Goal: Register for event/course

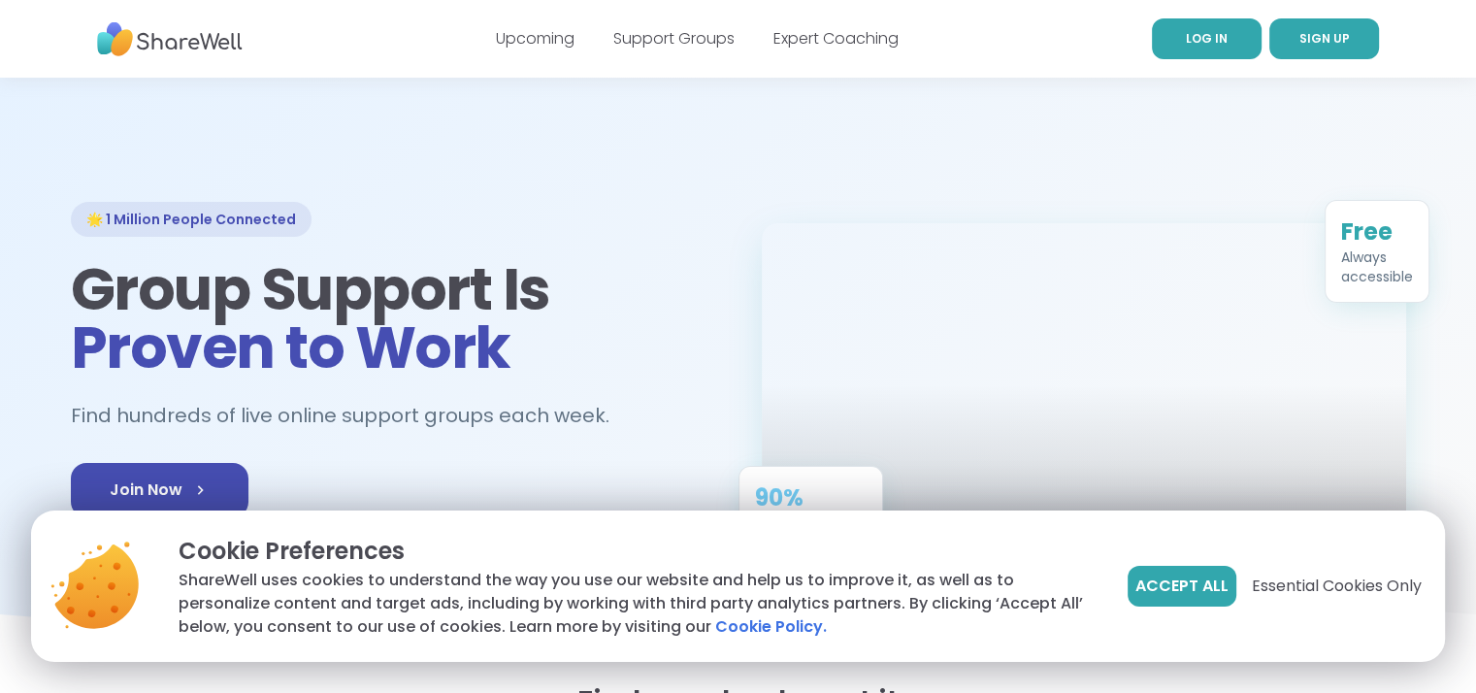
click at [1207, 39] on span "LOG IN" at bounding box center [1207, 38] width 42 height 16
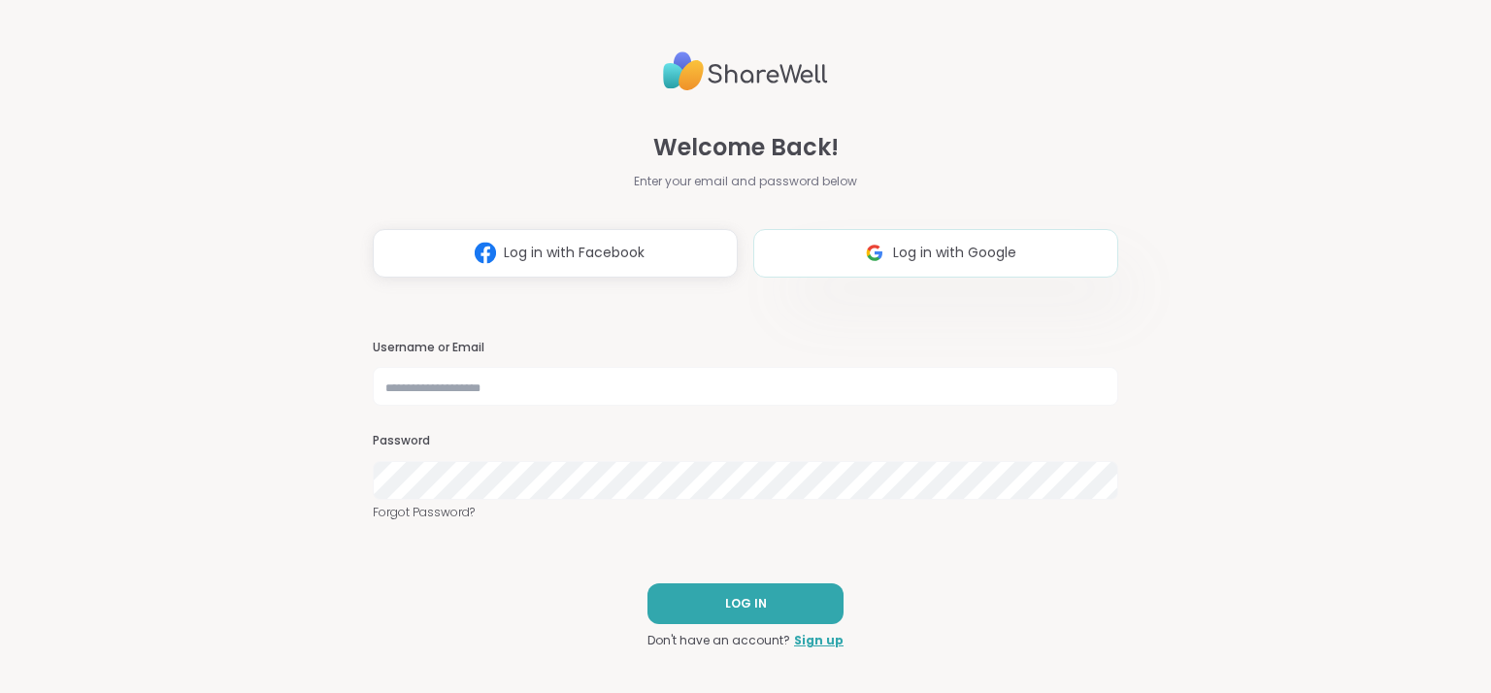
click at [922, 240] on button "Log in with Google" at bounding box center [935, 253] width 365 height 49
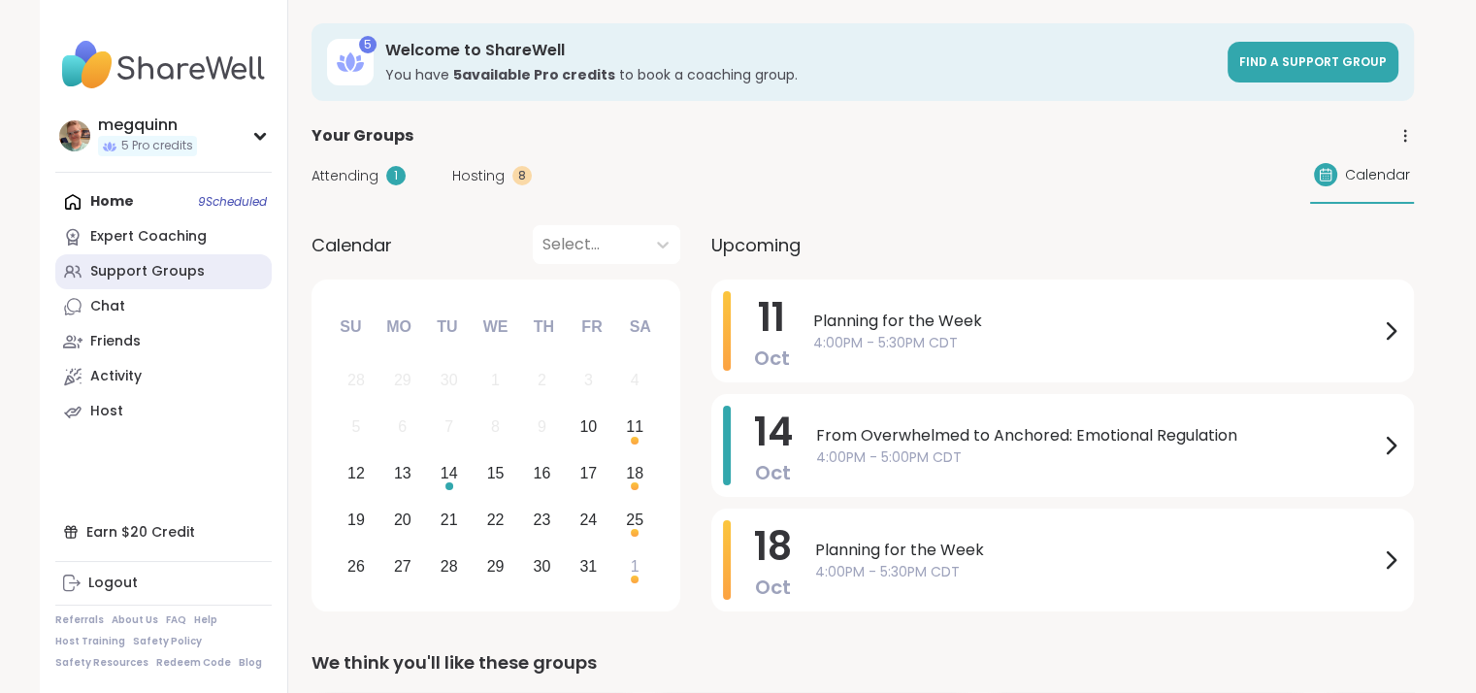
click at [146, 272] on div "Support Groups" at bounding box center [147, 271] width 115 height 19
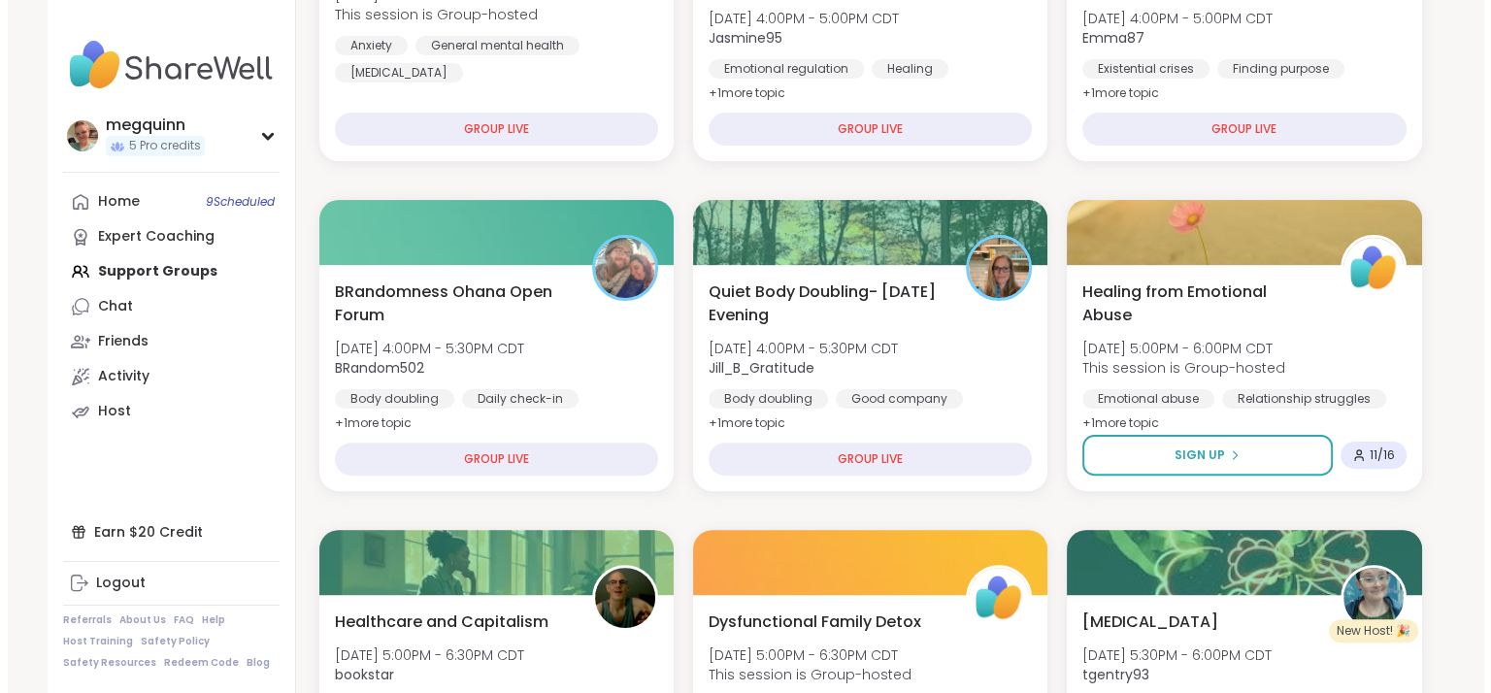
scroll to position [582, 0]
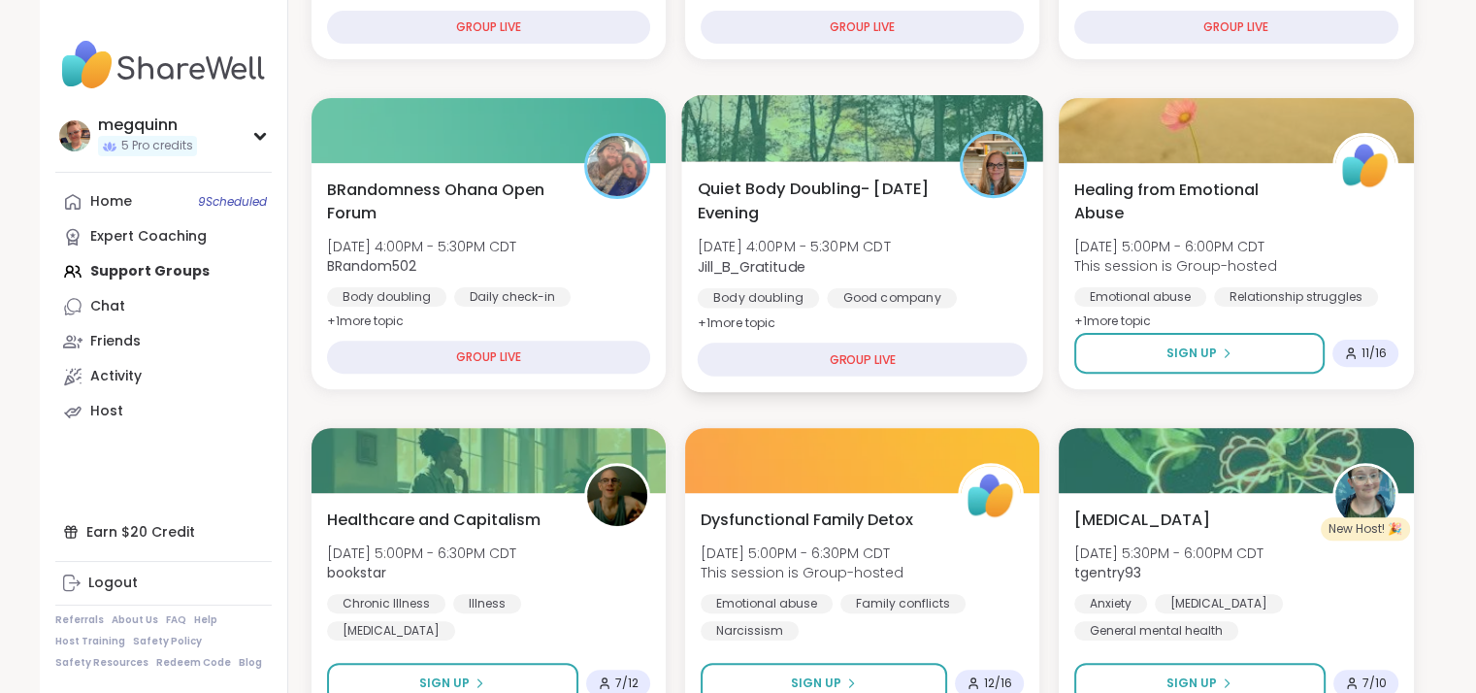
click at [822, 230] on div "Quiet Body Doubling- Friday Evening Fri, Oct 10 | 4:00PM - 5:30PM CDT Jill_B_Gr…" at bounding box center [862, 256] width 330 height 158
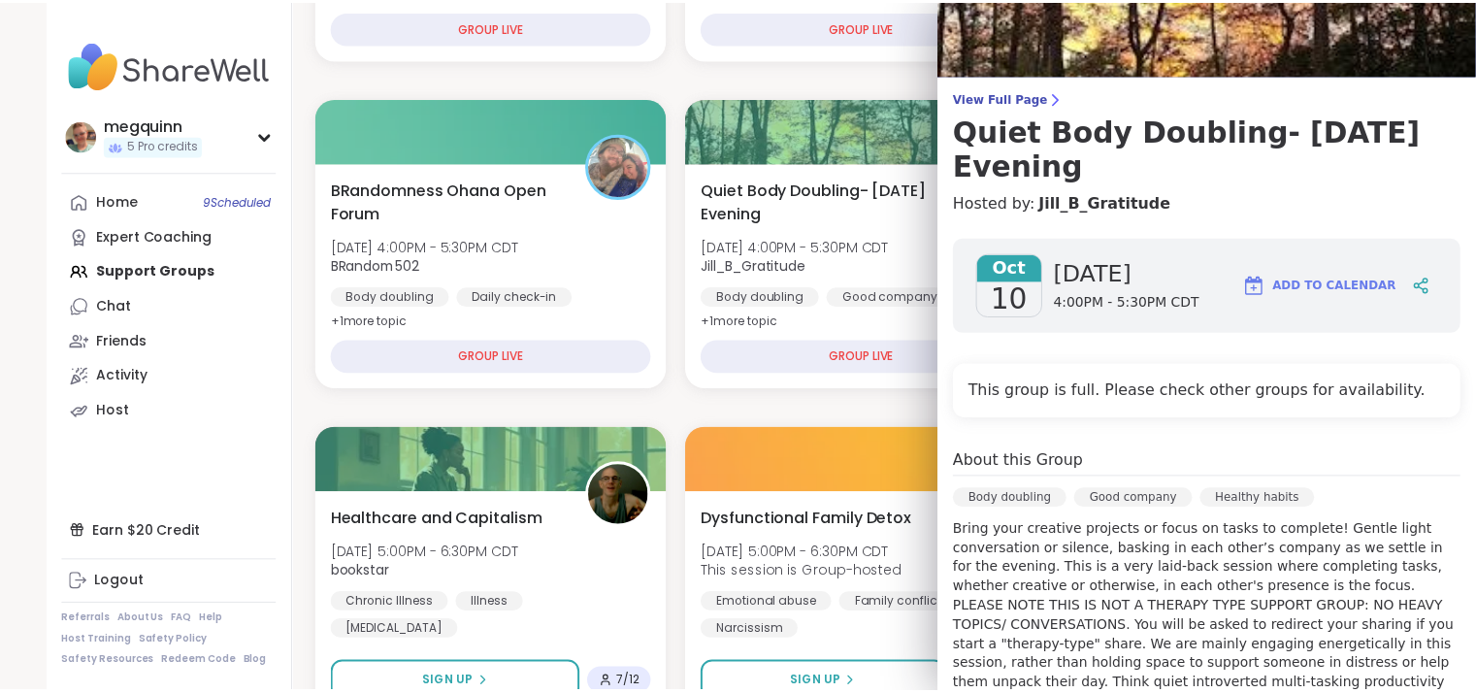
scroll to position [0, 0]
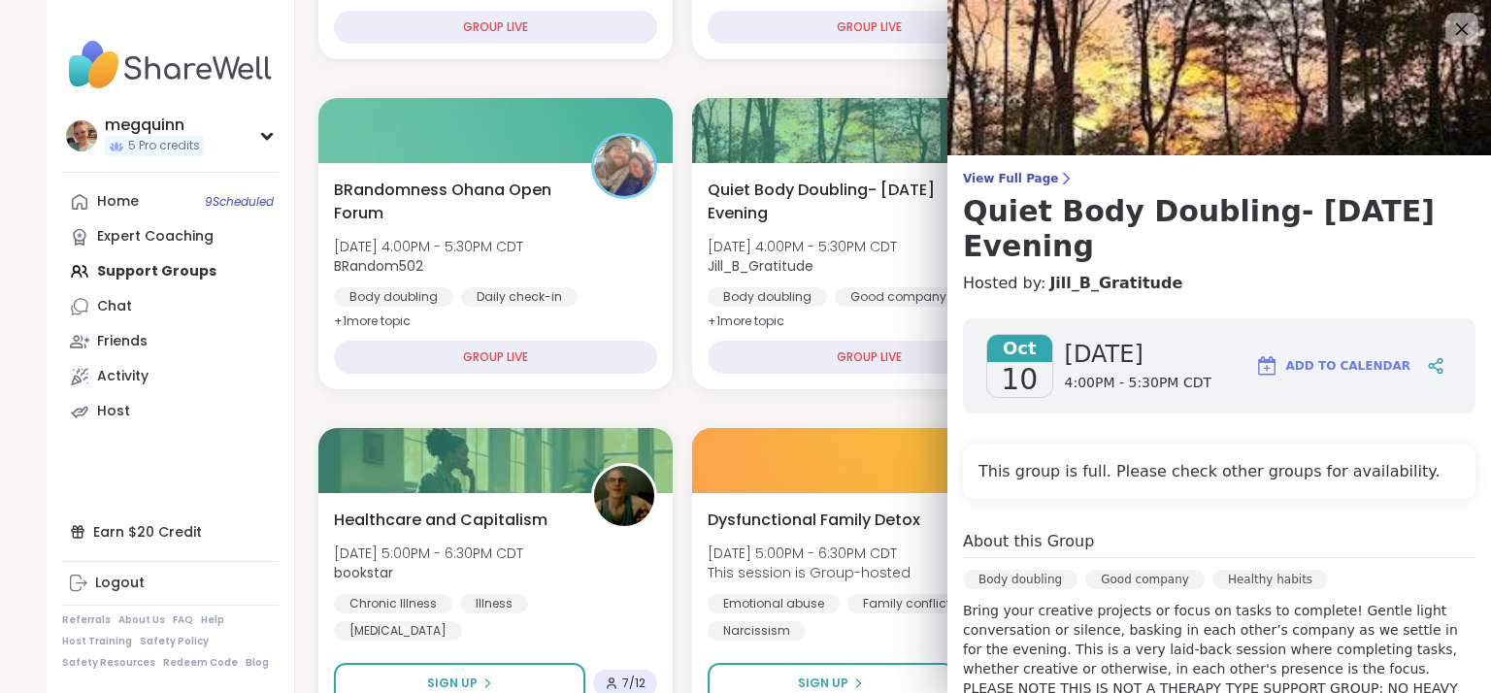
click at [1449, 28] on icon at bounding box center [1461, 28] width 24 height 24
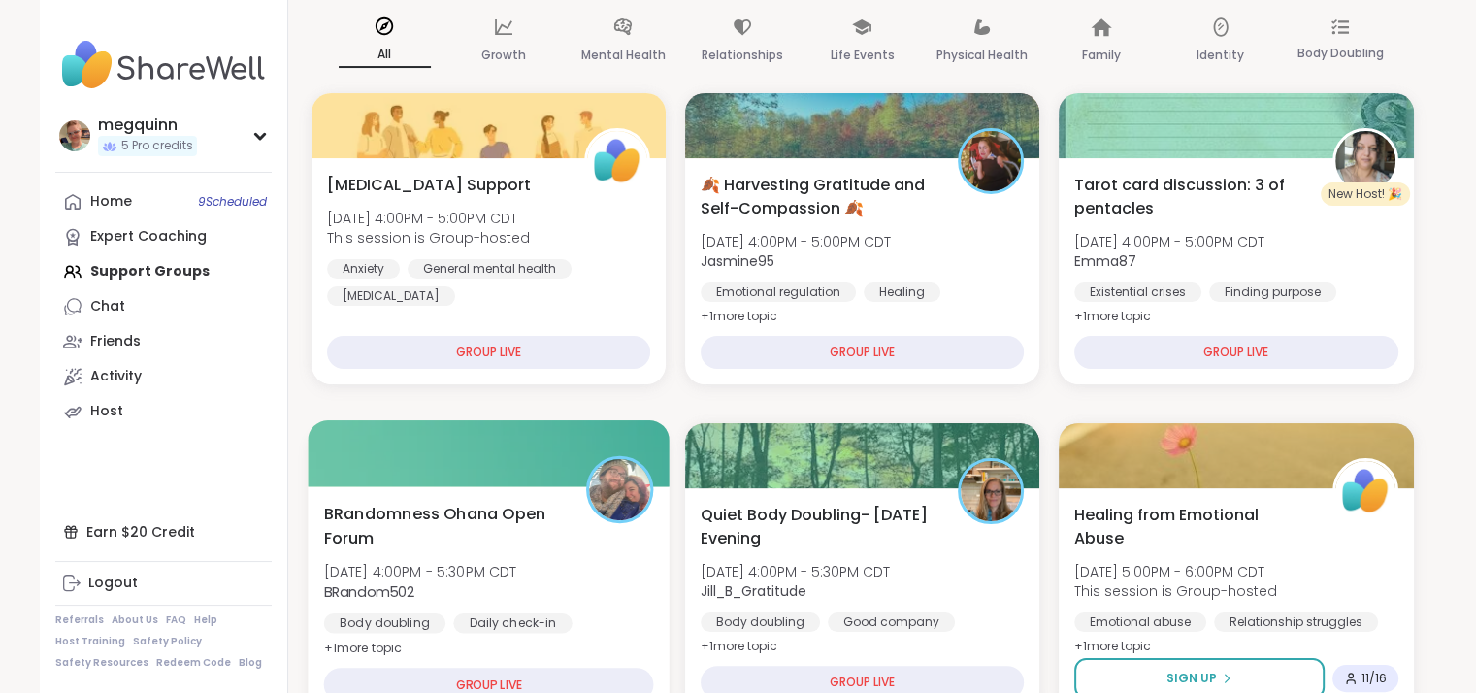
scroll to position [388, 0]
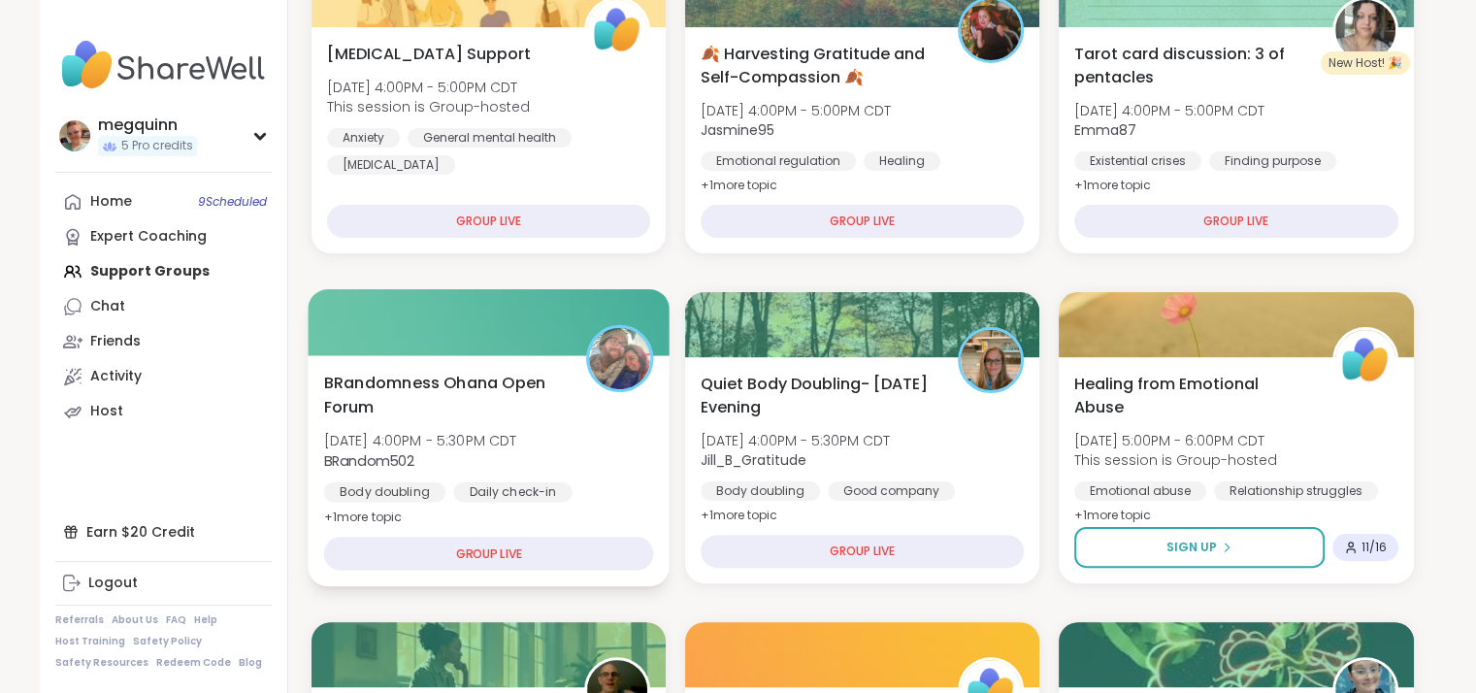
click at [516, 391] on span "BRandomness Ohana Open Forum" at bounding box center [443, 395] width 241 height 48
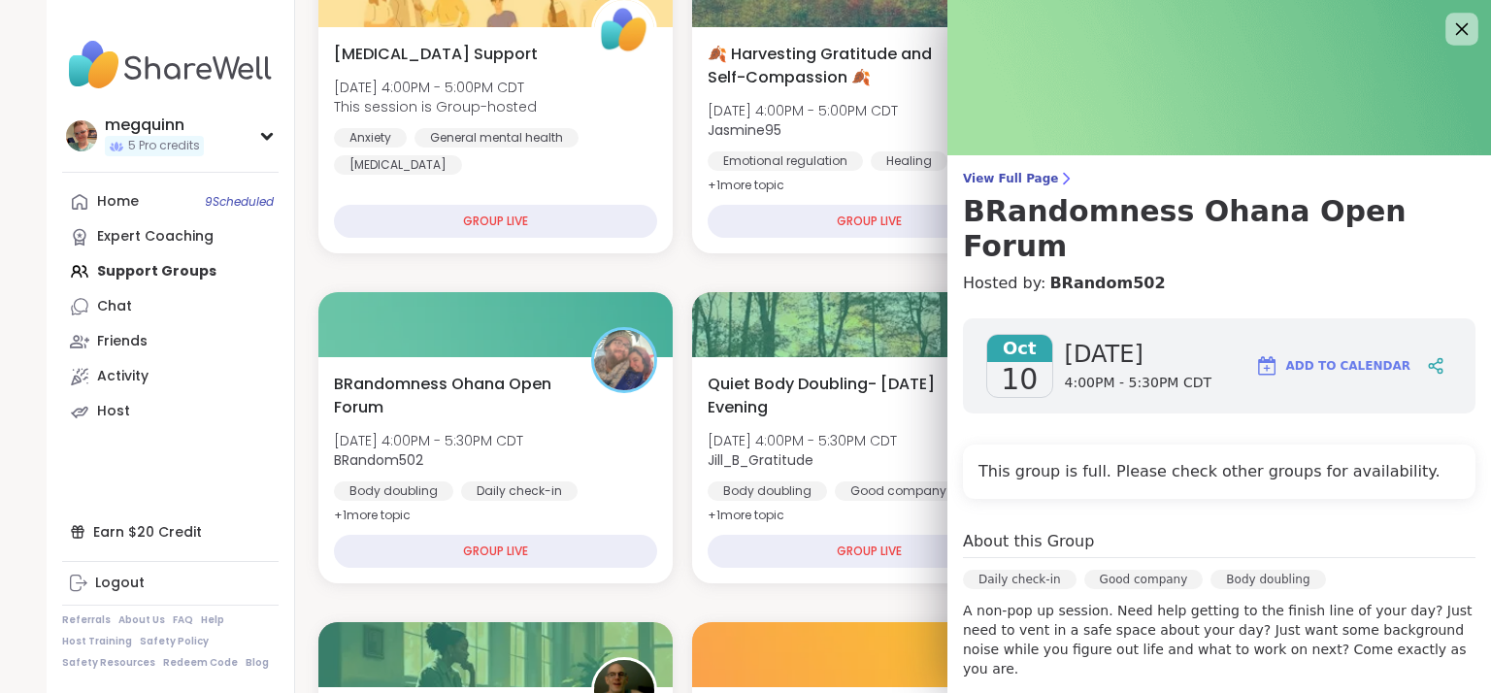
click at [1449, 38] on icon at bounding box center [1461, 28] width 24 height 24
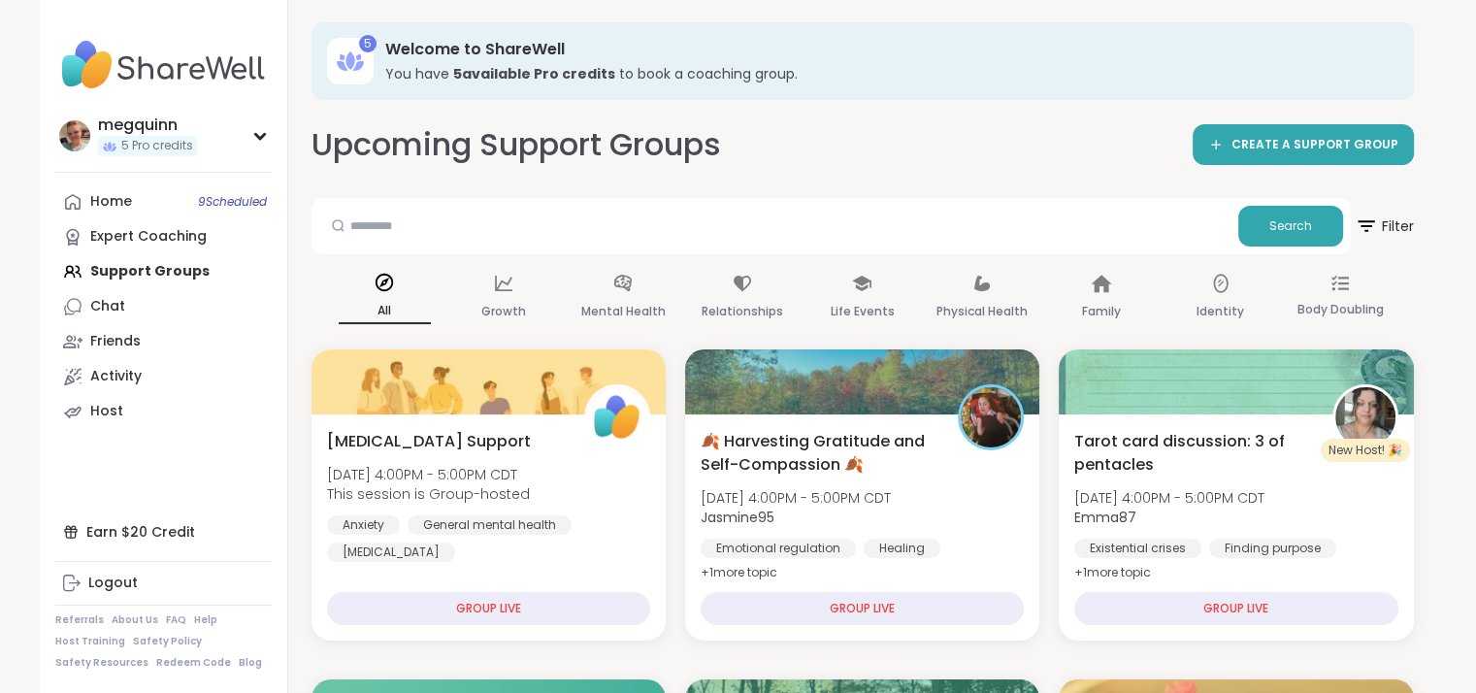
scroll to position [0, 0]
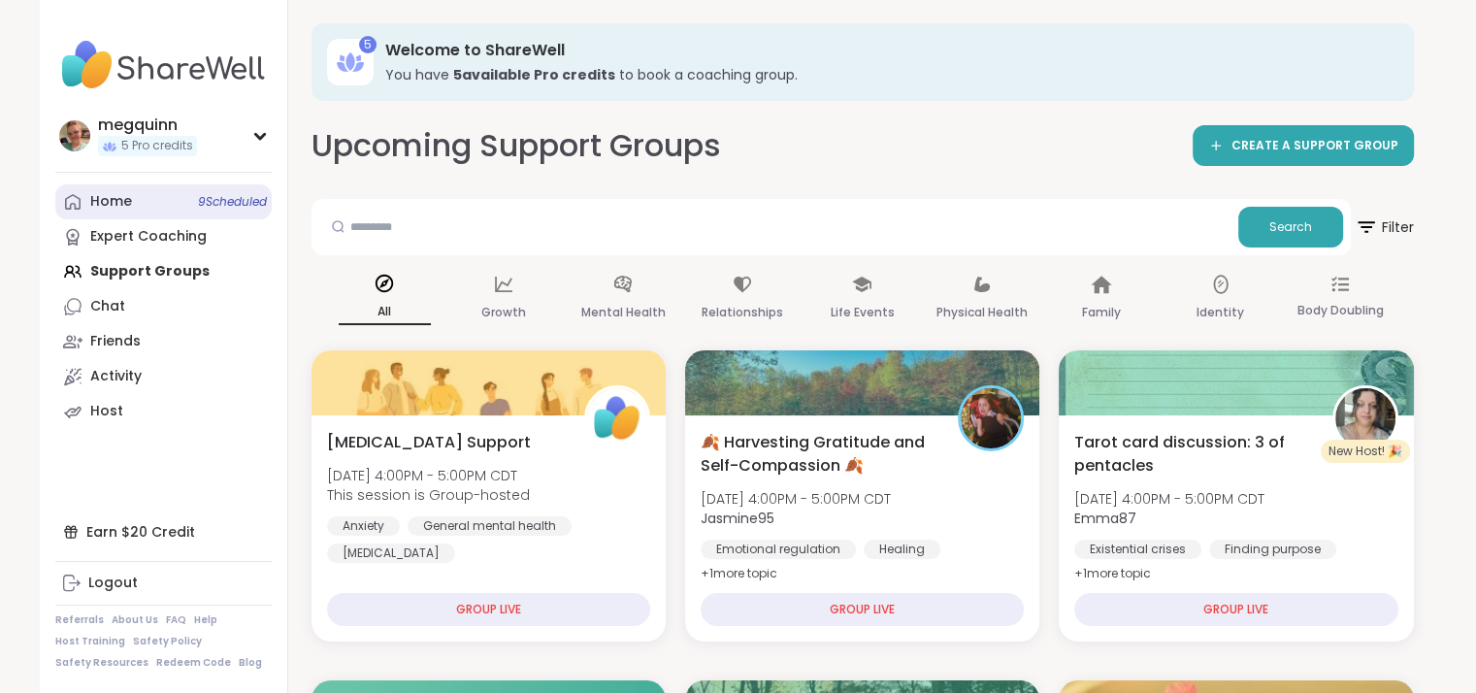
click at [169, 199] on link "Home 9 Scheduled" at bounding box center [163, 201] width 216 height 35
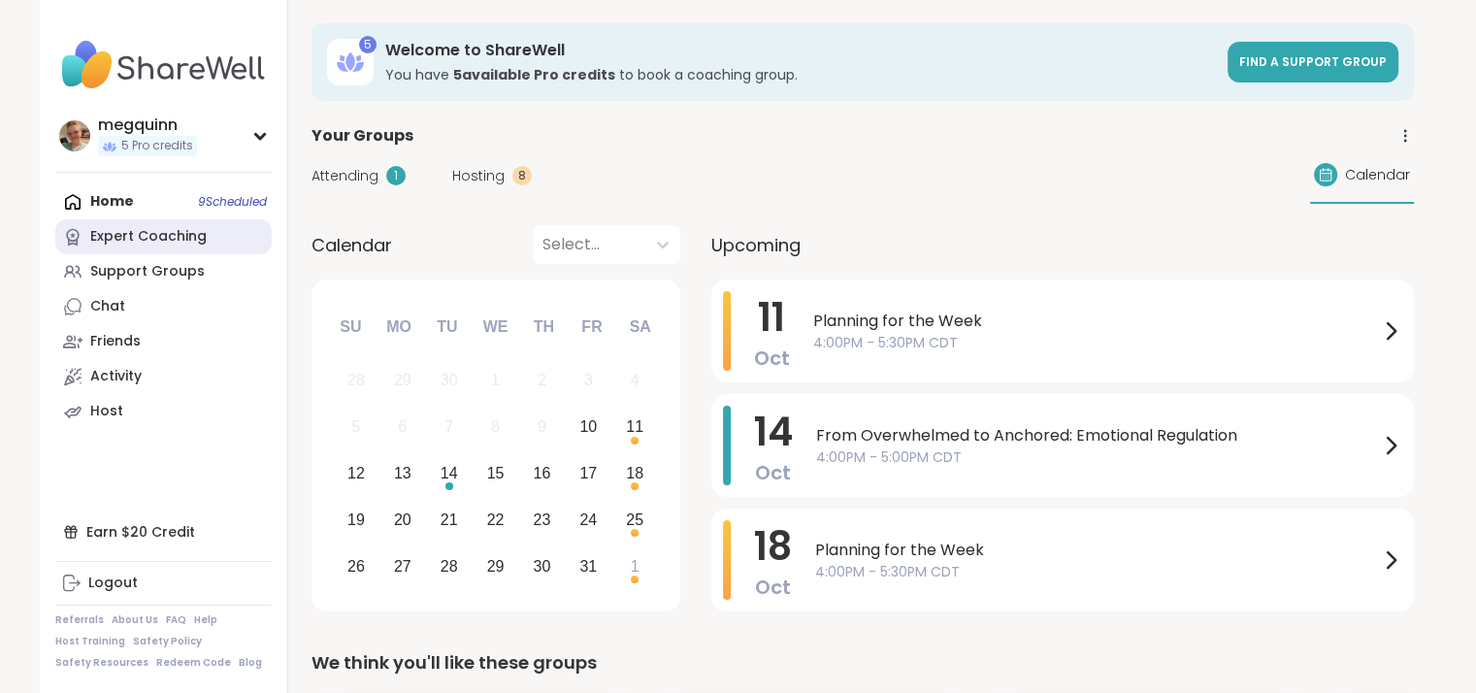
click at [144, 236] on div "Expert Coaching" at bounding box center [148, 236] width 116 height 19
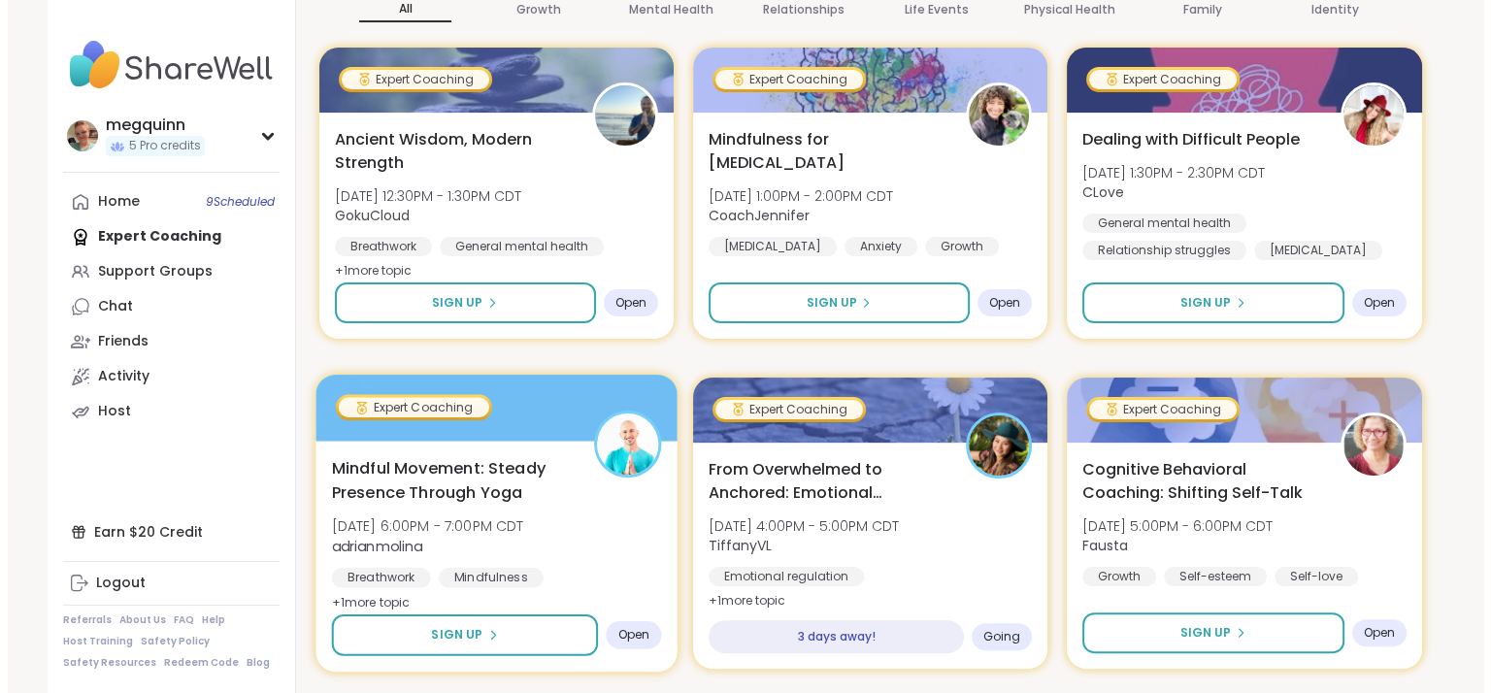
scroll to position [485, 0]
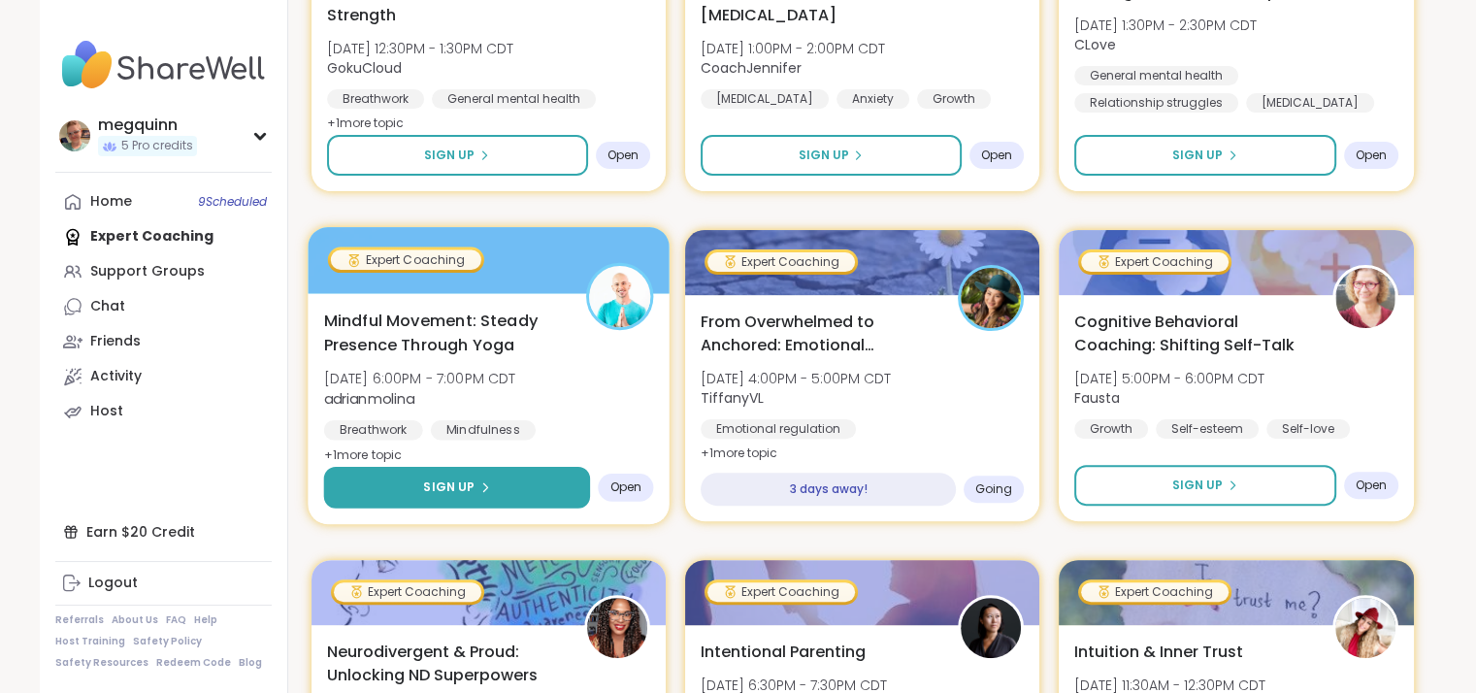
click at [529, 484] on button "Sign Up" at bounding box center [456, 488] width 267 height 42
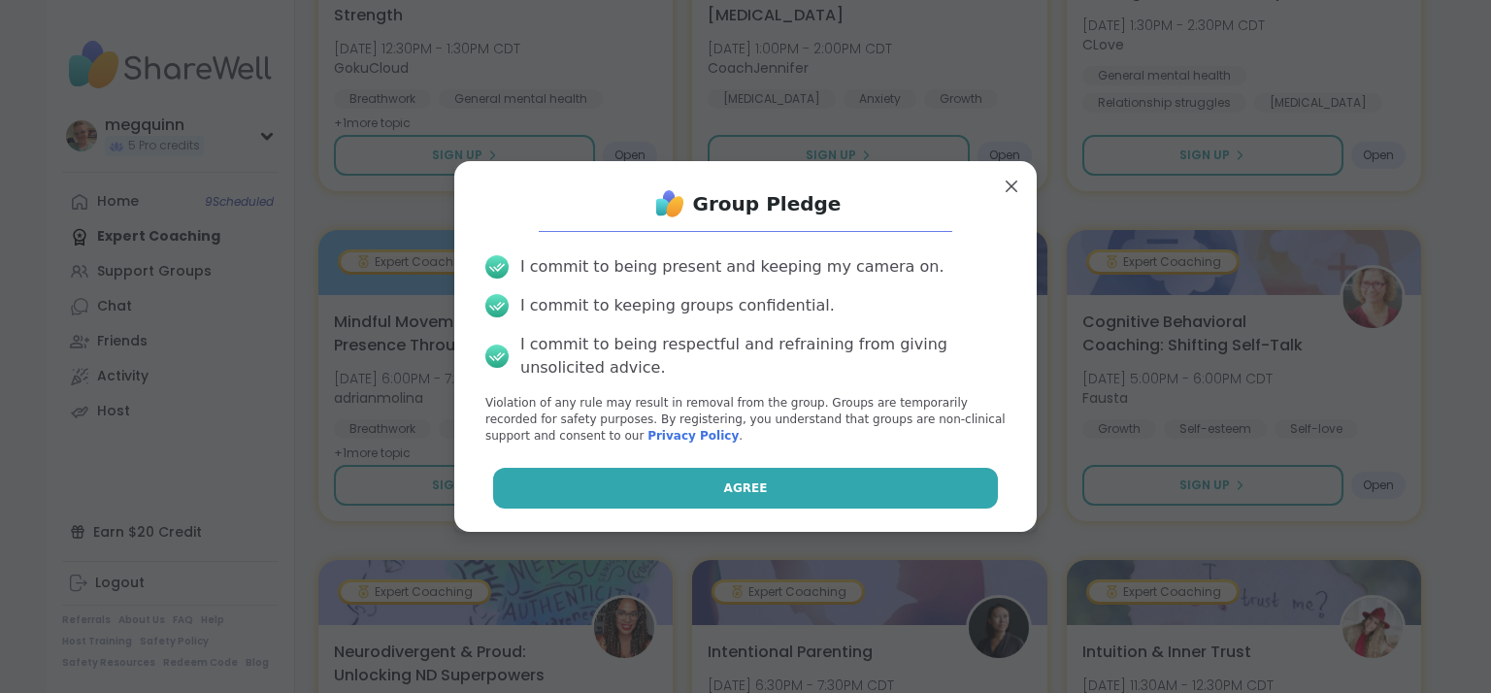
click at [555, 482] on button "Agree" at bounding box center [746, 488] width 506 height 41
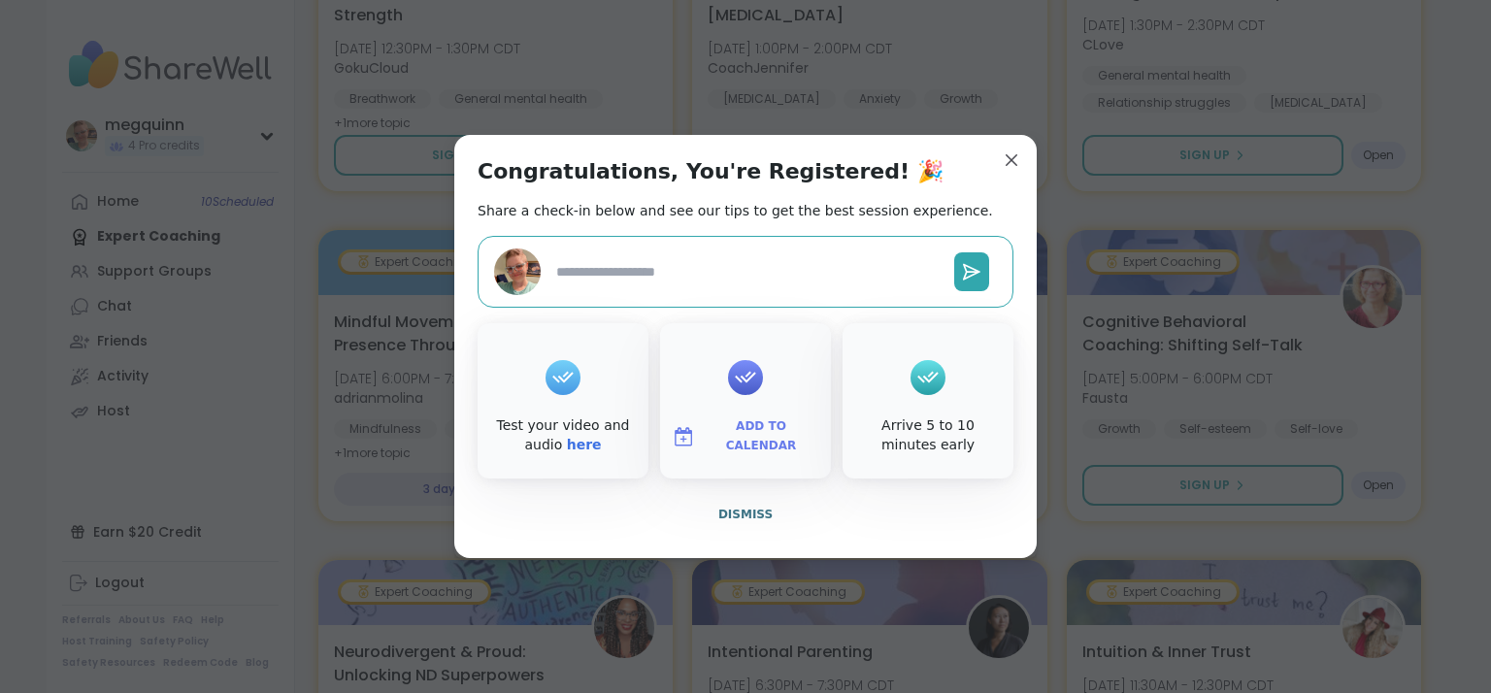
click at [761, 440] on span "Add to Calendar" at bounding box center [761, 436] width 116 height 38
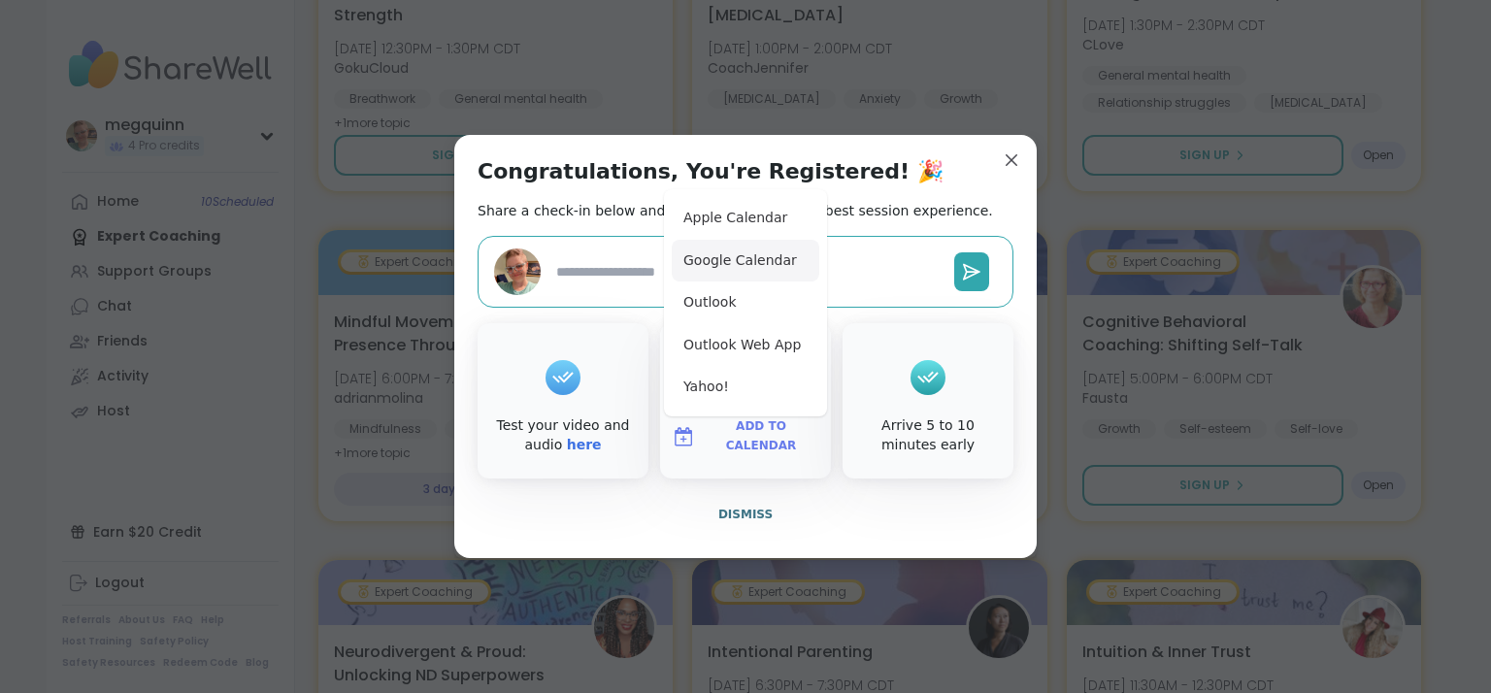
click at [740, 257] on button "Google Calendar" at bounding box center [746, 261] width 148 height 43
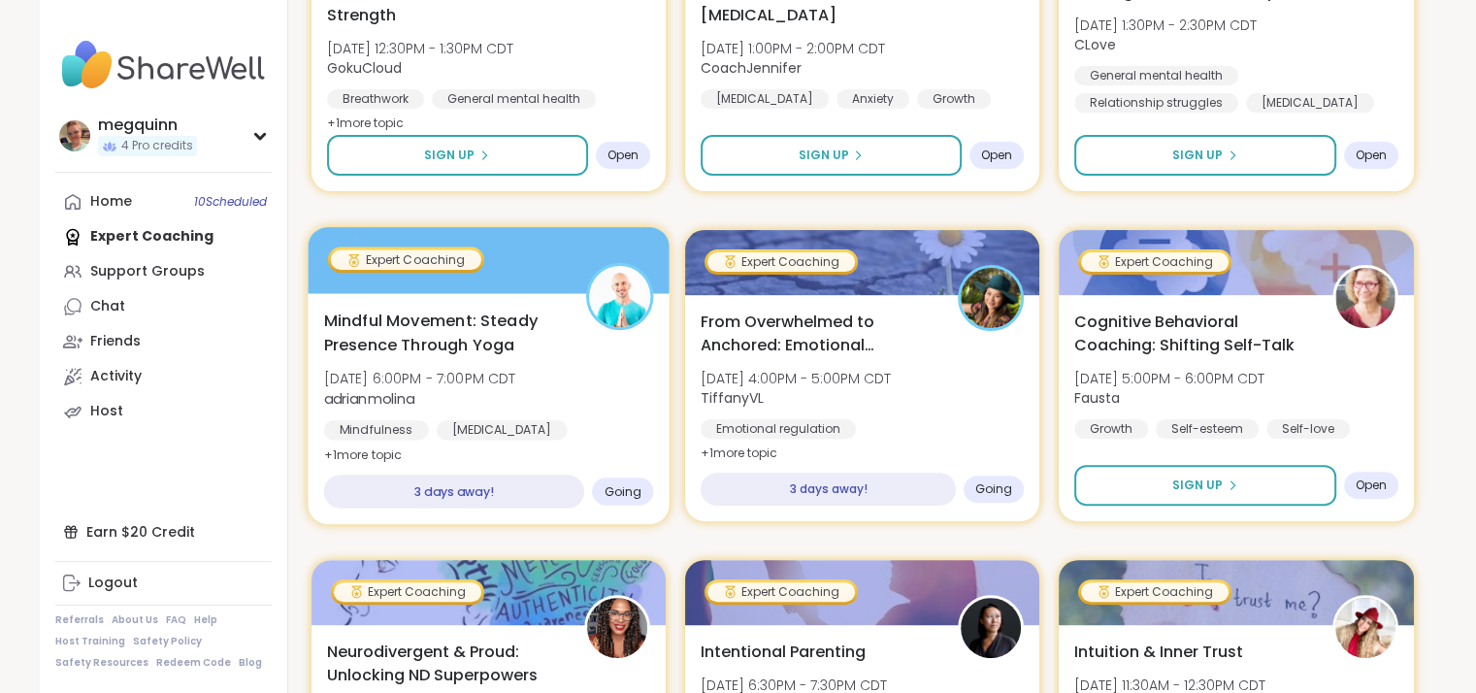
click at [466, 374] on span "Mon, Oct 13 | 6:00PM - 7:00PM CDT" at bounding box center [419, 378] width 192 height 19
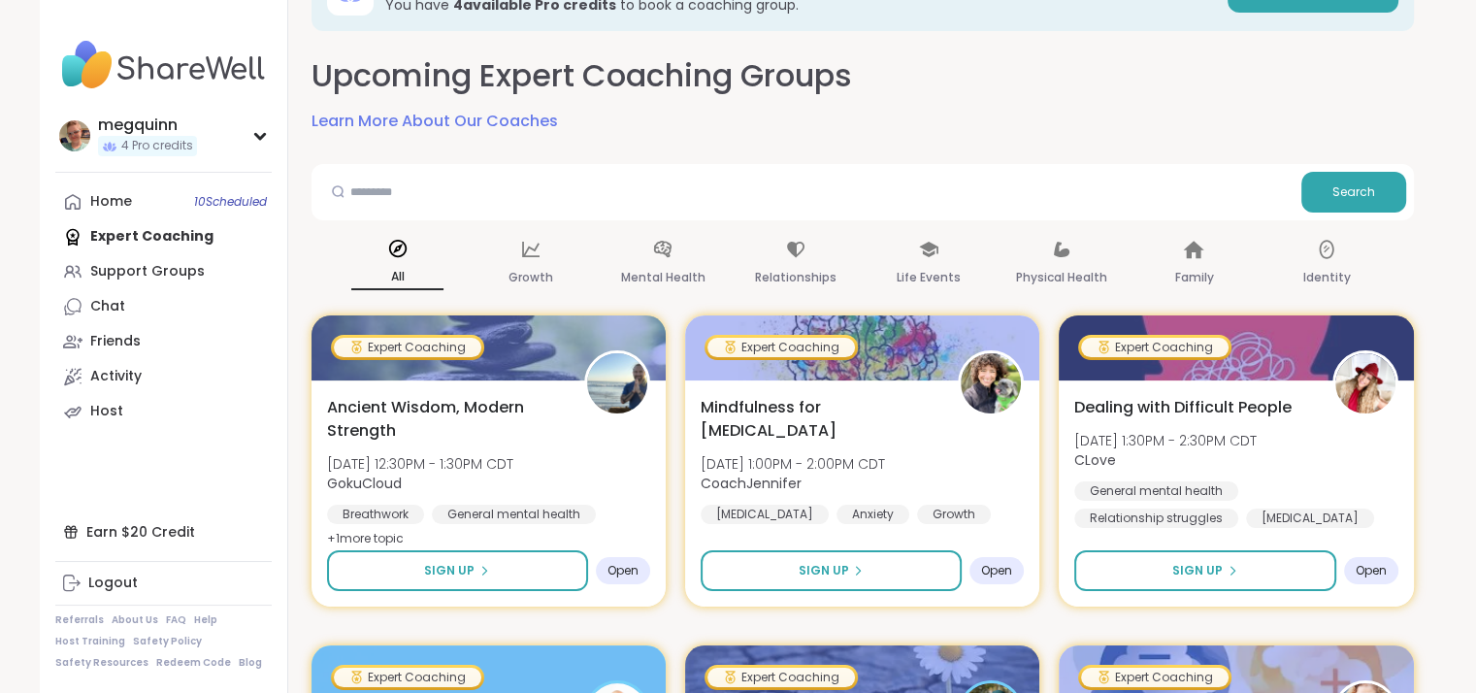
scroll to position [0, 0]
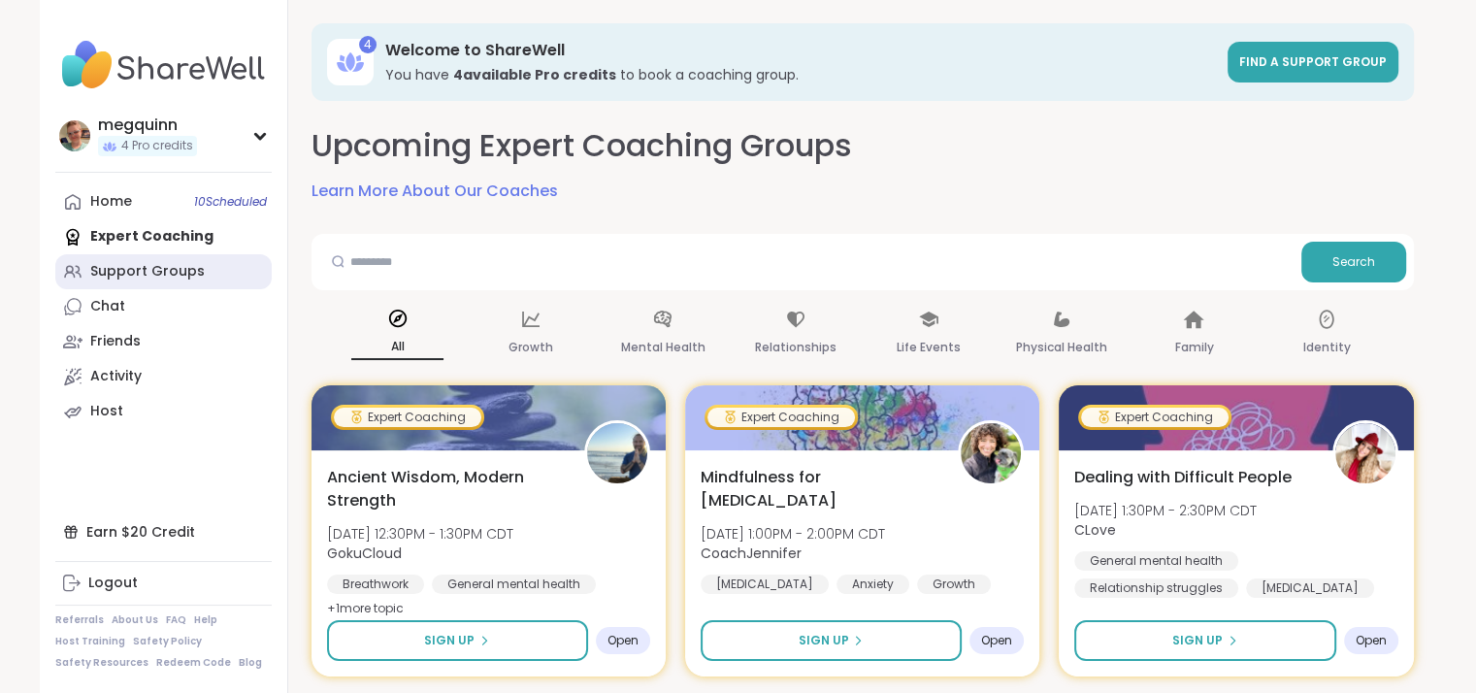
click at [181, 271] on div "Support Groups" at bounding box center [147, 271] width 115 height 19
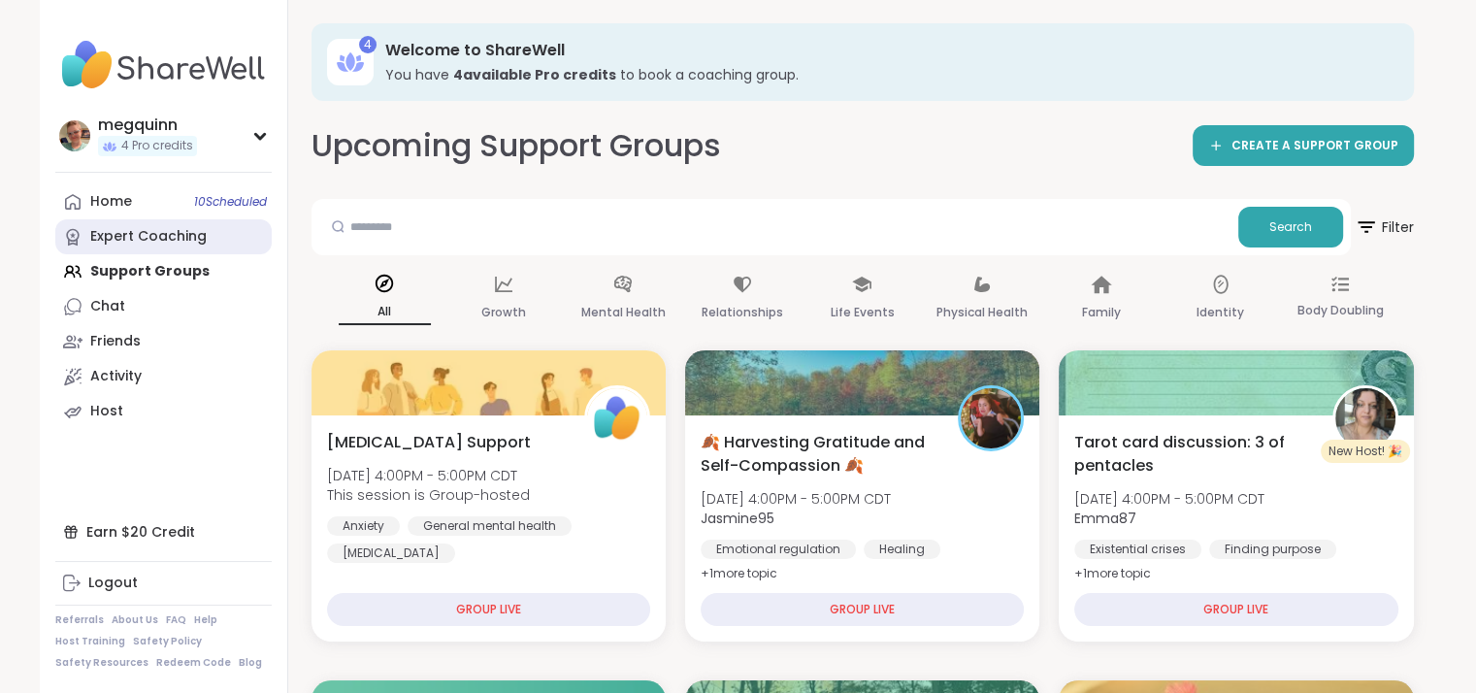
click at [163, 248] on link "Expert Coaching" at bounding box center [163, 236] width 216 height 35
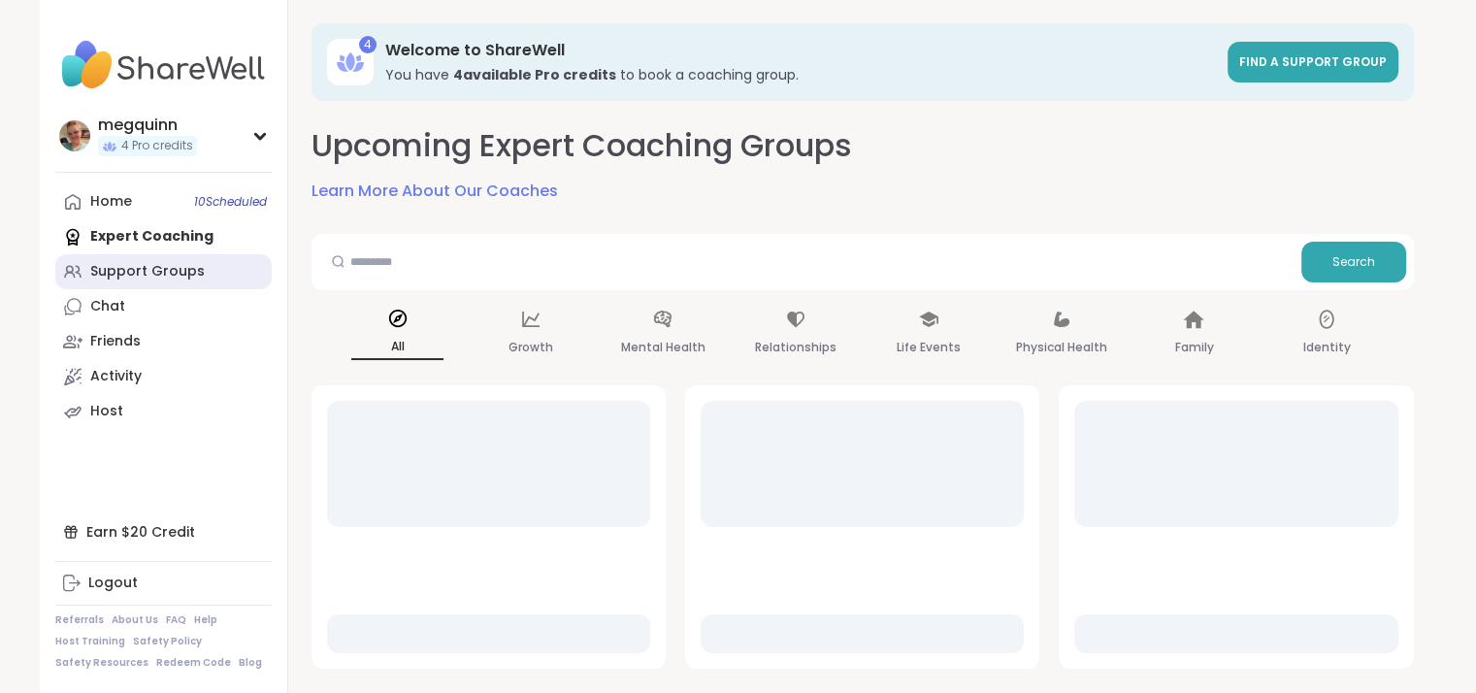
click at [144, 281] on link "Support Groups" at bounding box center [163, 271] width 216 height 35
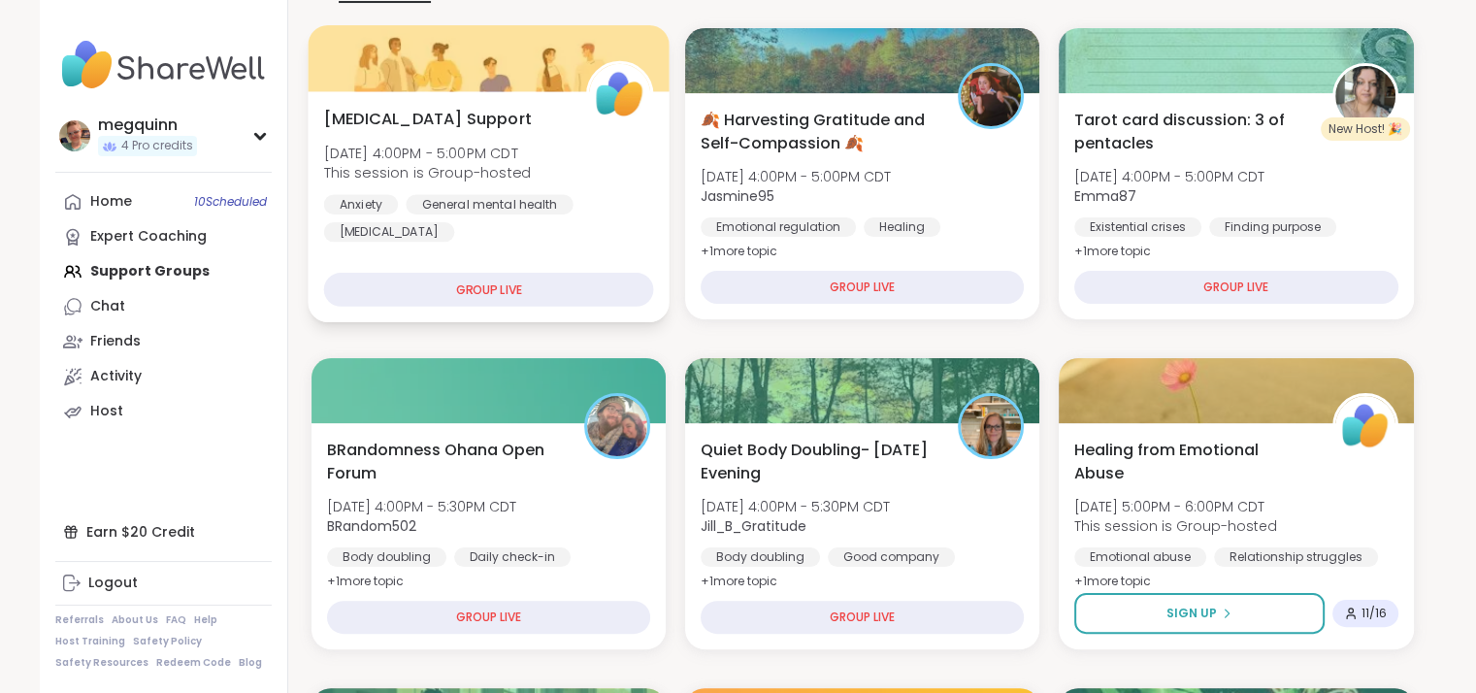
scroll to position [97, 0]
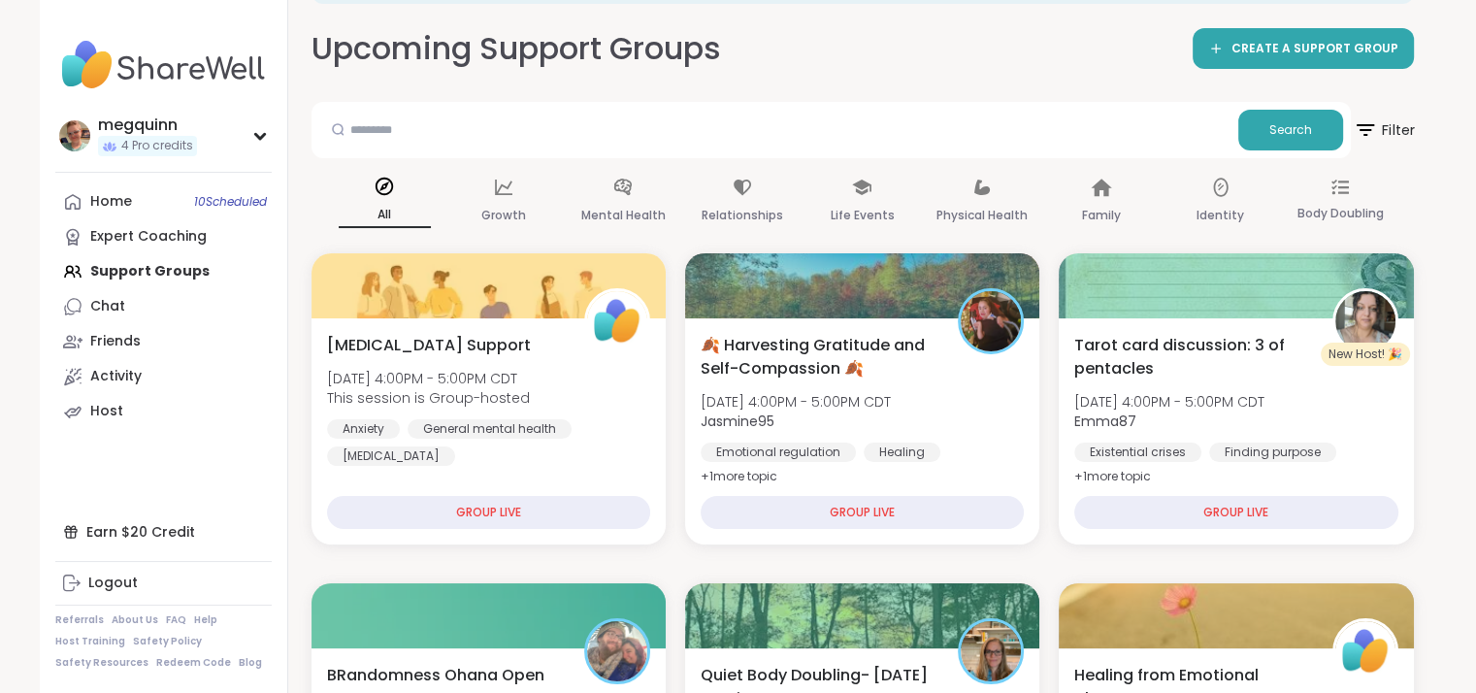
click at [1397, 131] on span "Filter" at bounding box center [1384, 130] width 62 height 49
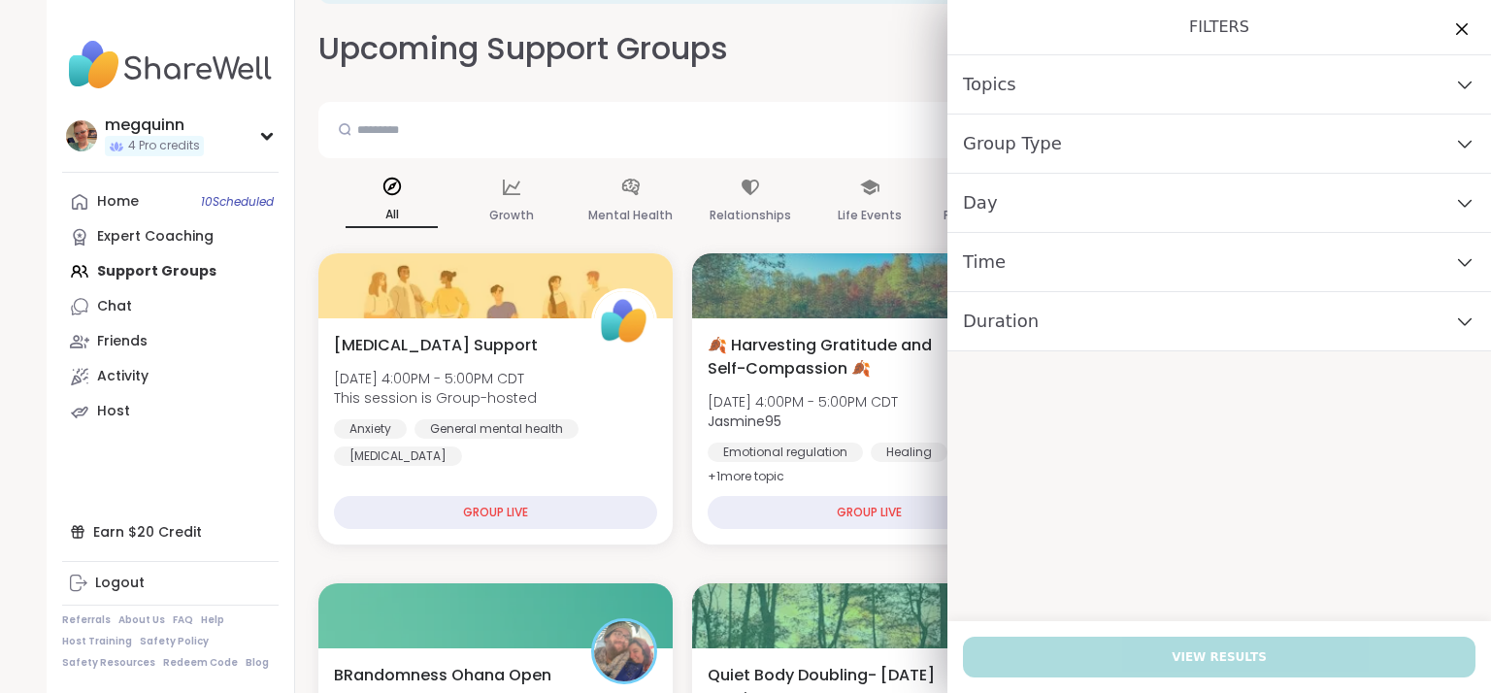
click at [1354, 220] on div "Day" at bounding box center [1218, 203] width 543 height 59
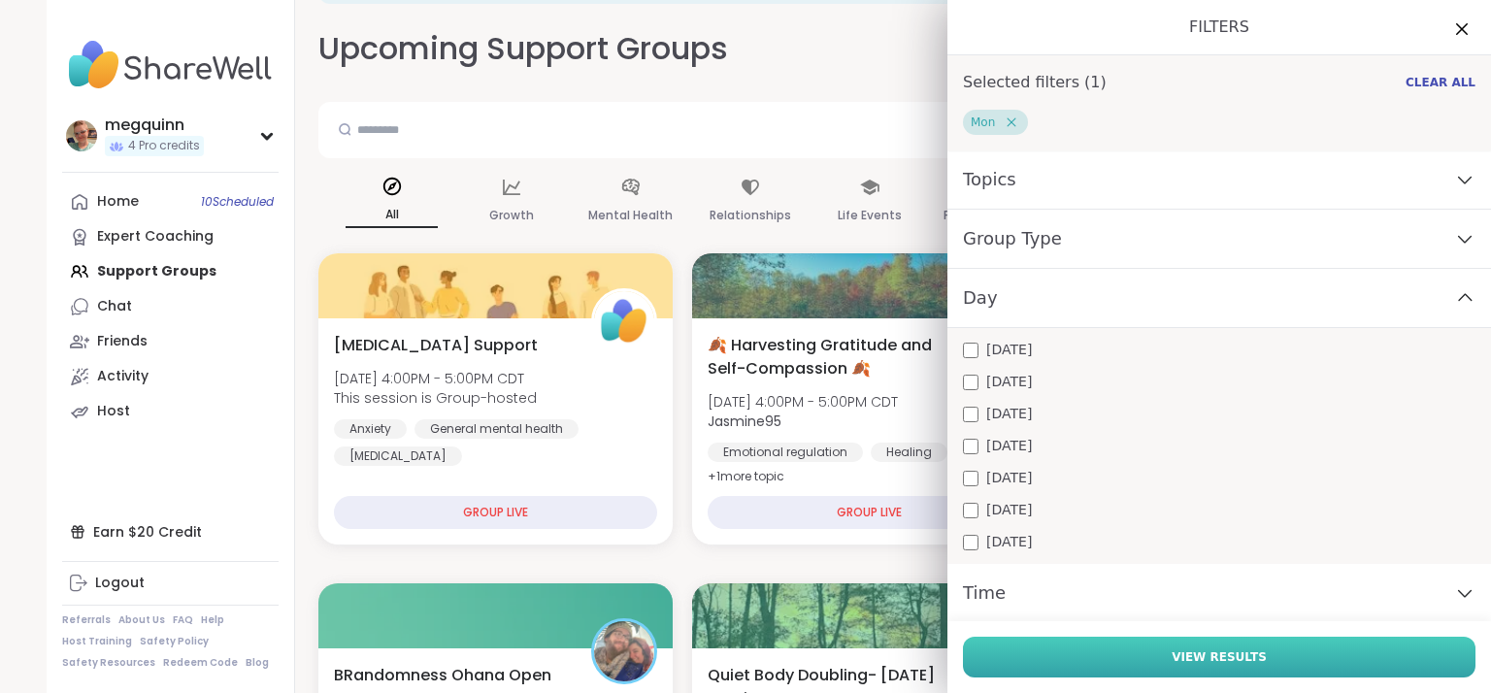
click at [1202, 651] on span "View Results" at bounding box center [1218, 656] width 95 height 17
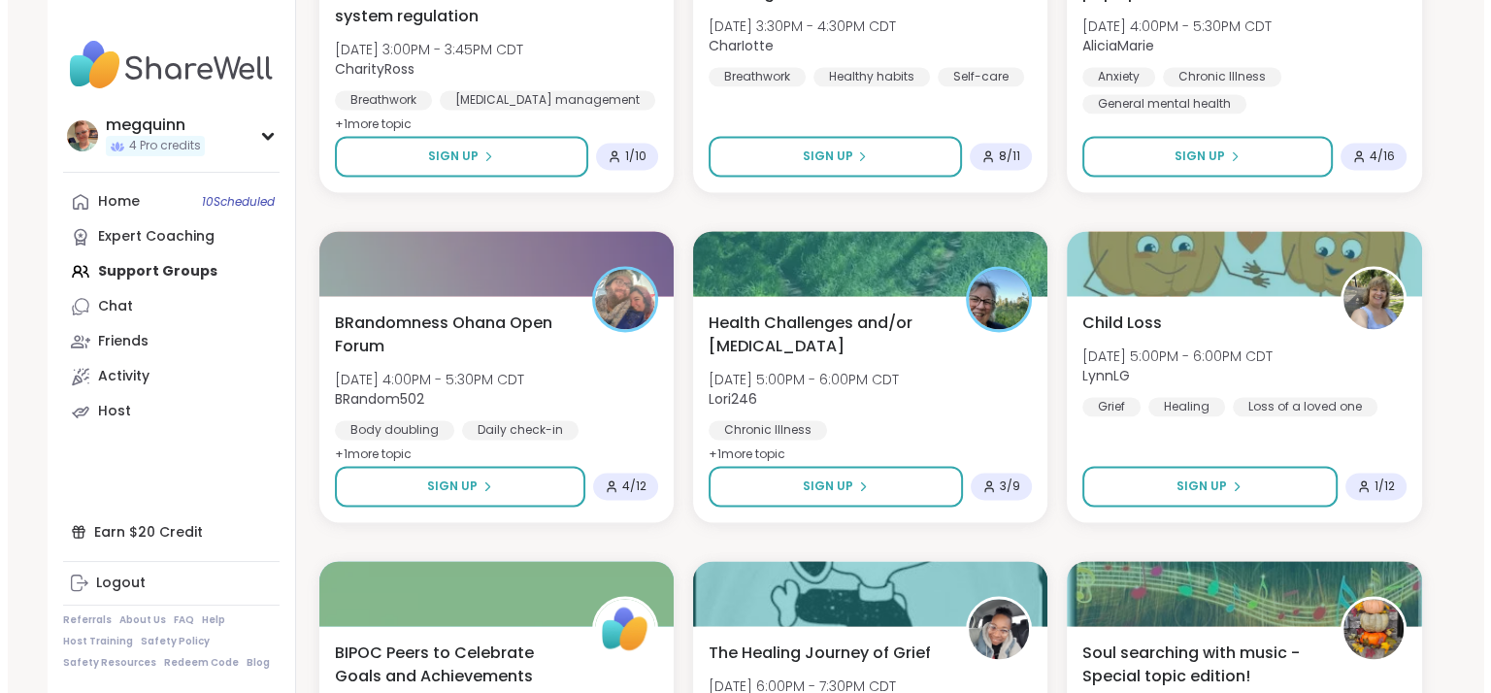
scroll to position [2814, 0]
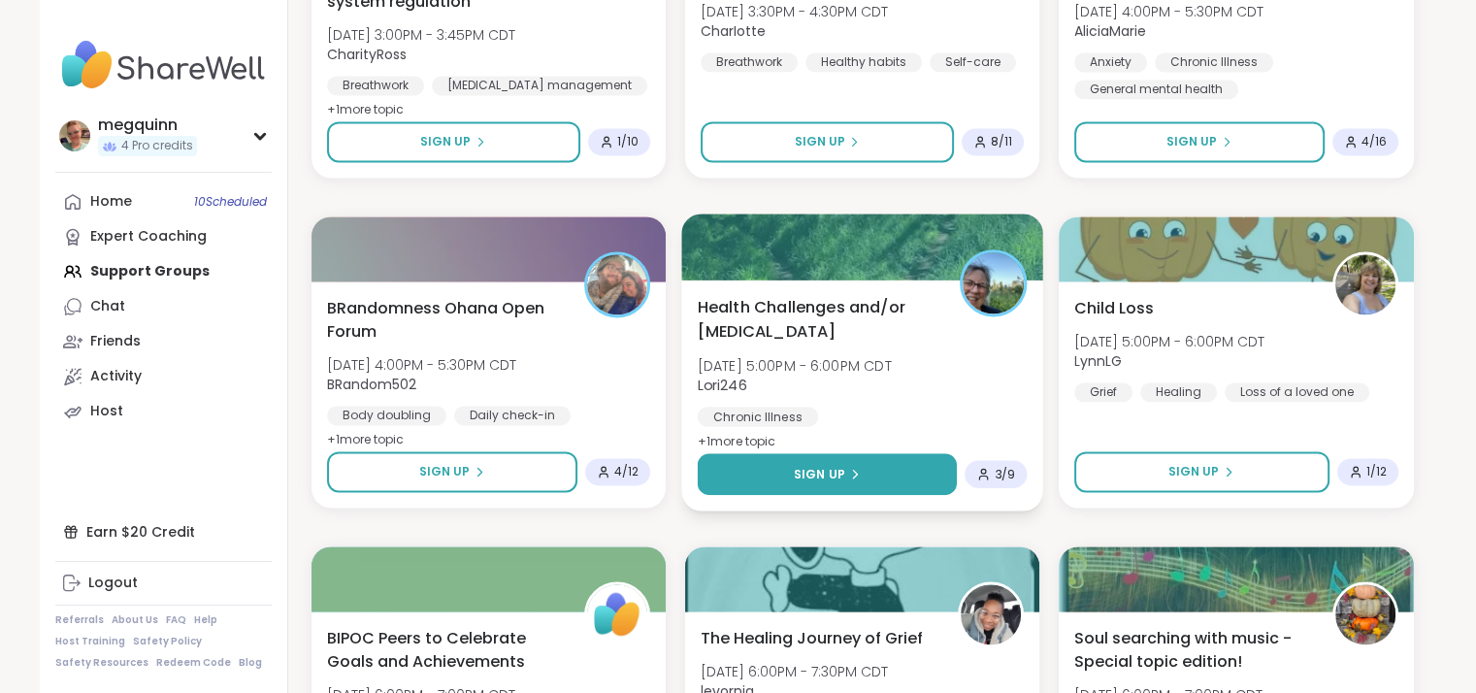
click at [858, 469] on icon at bounding box center [855, 474] width 12 height 12
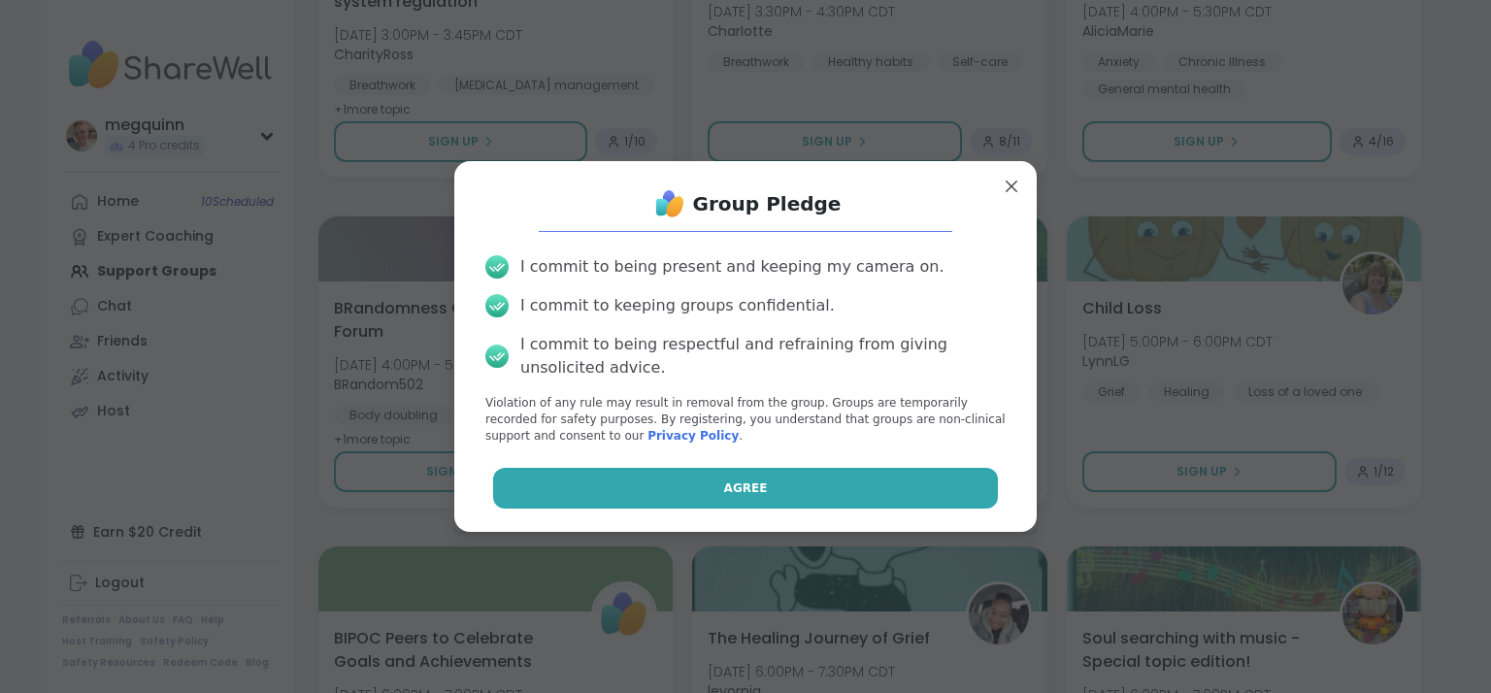
click at [759, 488] on button "Agree" at bounding box center [746, 488] width 506 height 41
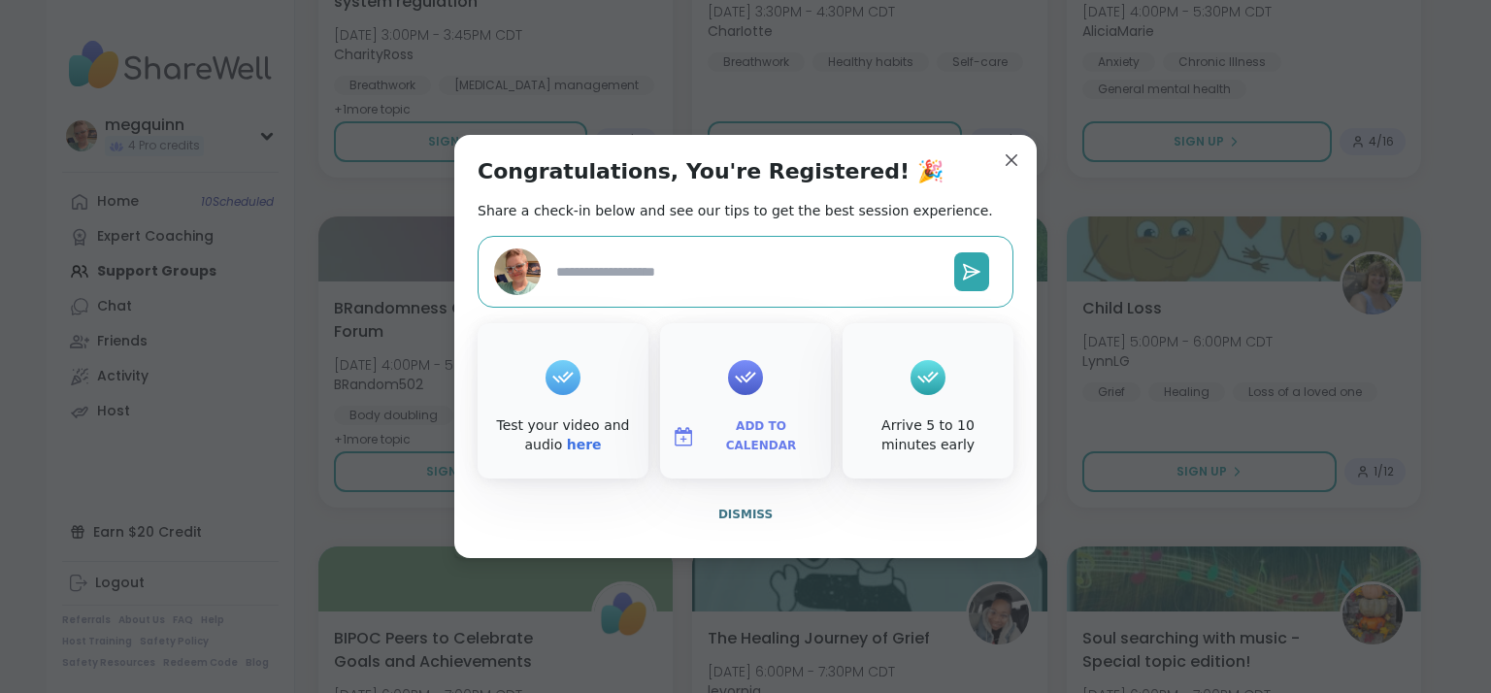
type textarea "*"
click at [745, 392] on div at bounding box center [745, 377] width 35 height 35
click at [736, 435] on span "Add to Calendar" at bounding box center [761, 436] width 116 height 38
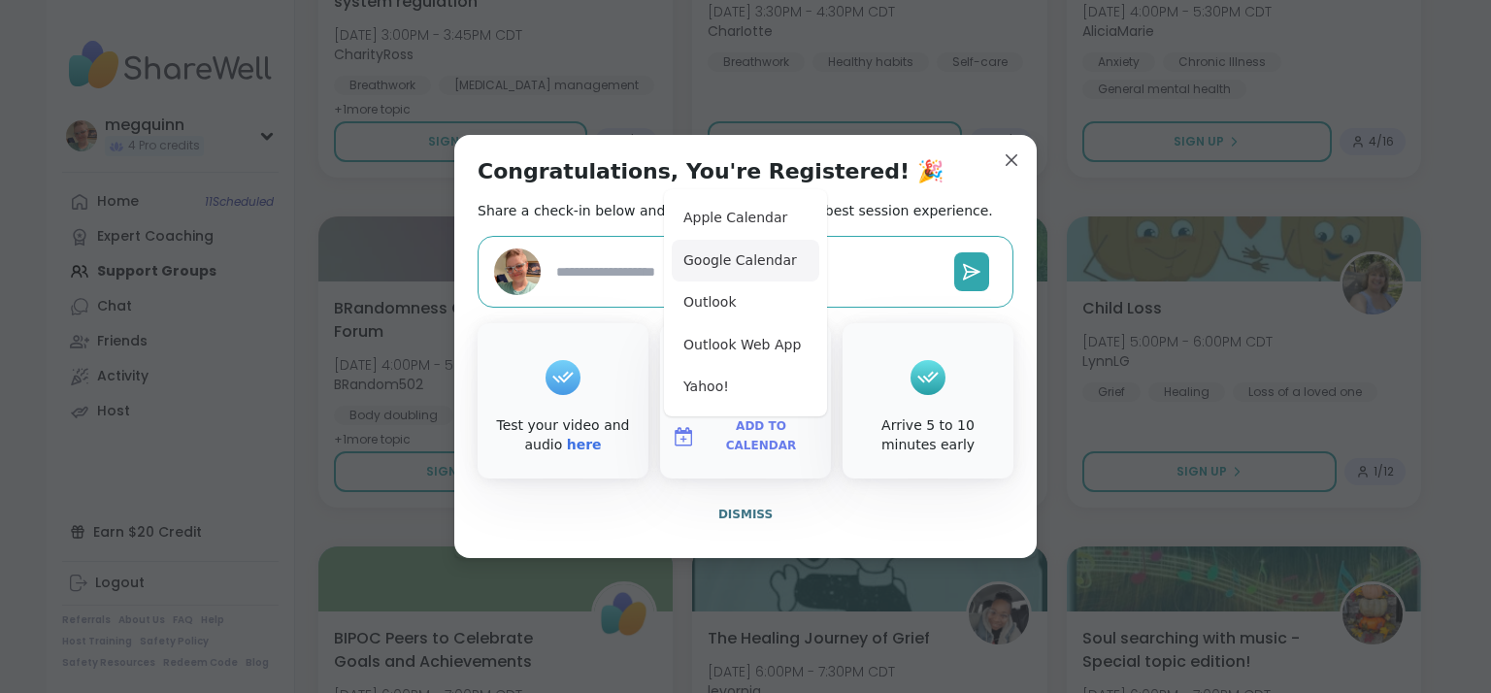
click at [758, 255] on button "Google Calendar" at bounding box center [746, 261] width 148 height 43
